Goal: Information Seeking & Learning: Learn about a topic

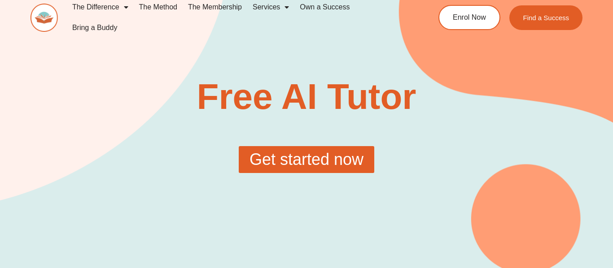
scroll to position [7, 0]
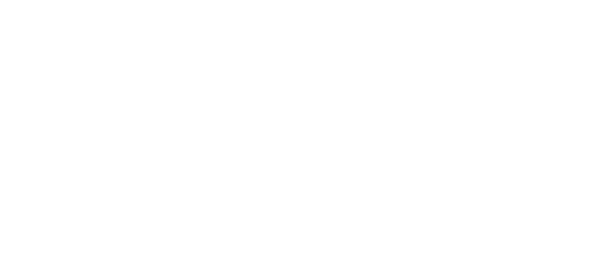
scroll to position [138, 0]
